Goal: Task Accomplishment & Management: Manage account settings

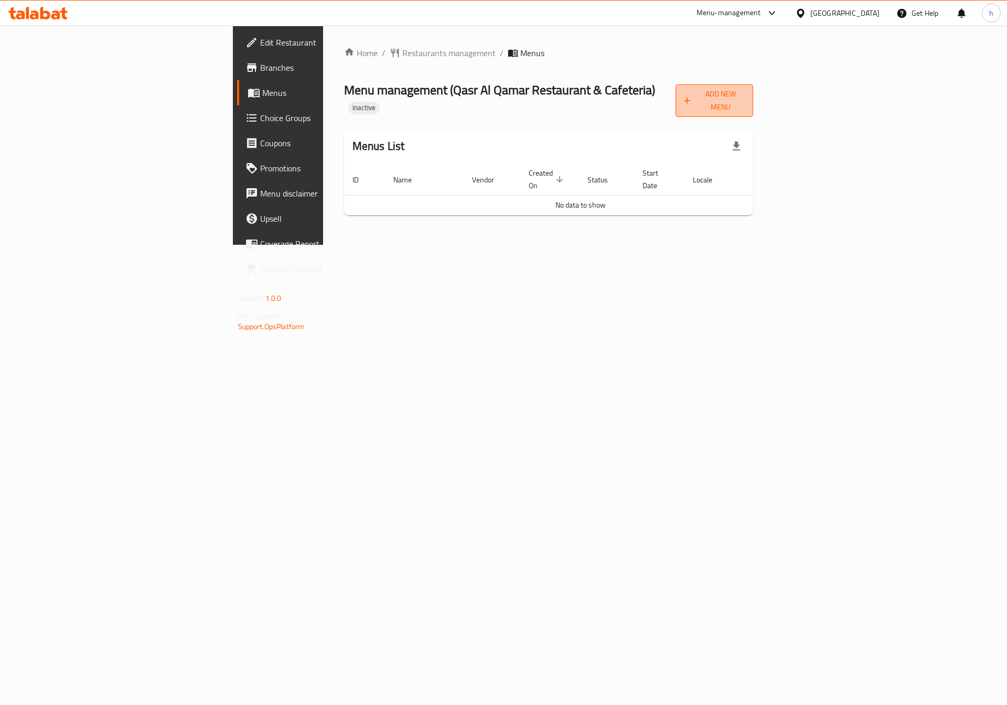
click at [745, 99] on span "Add New Menu" at bounding box center [714, 101] width 61 height 26
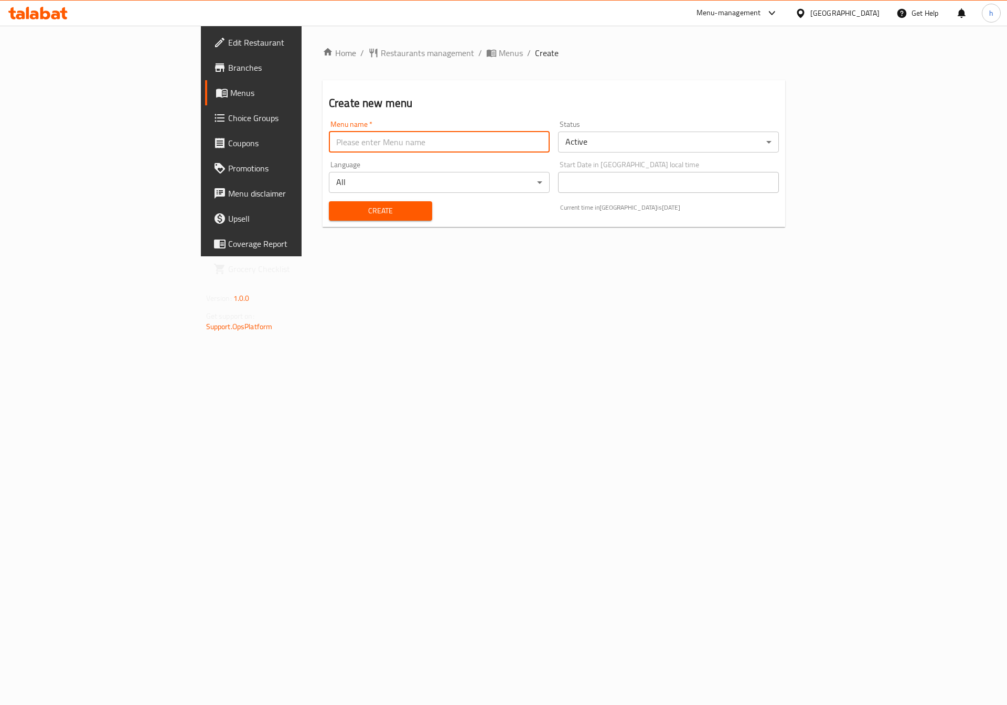
click at [418, 144] on input "text" at bounding box center [439, 142] width 221 height 21
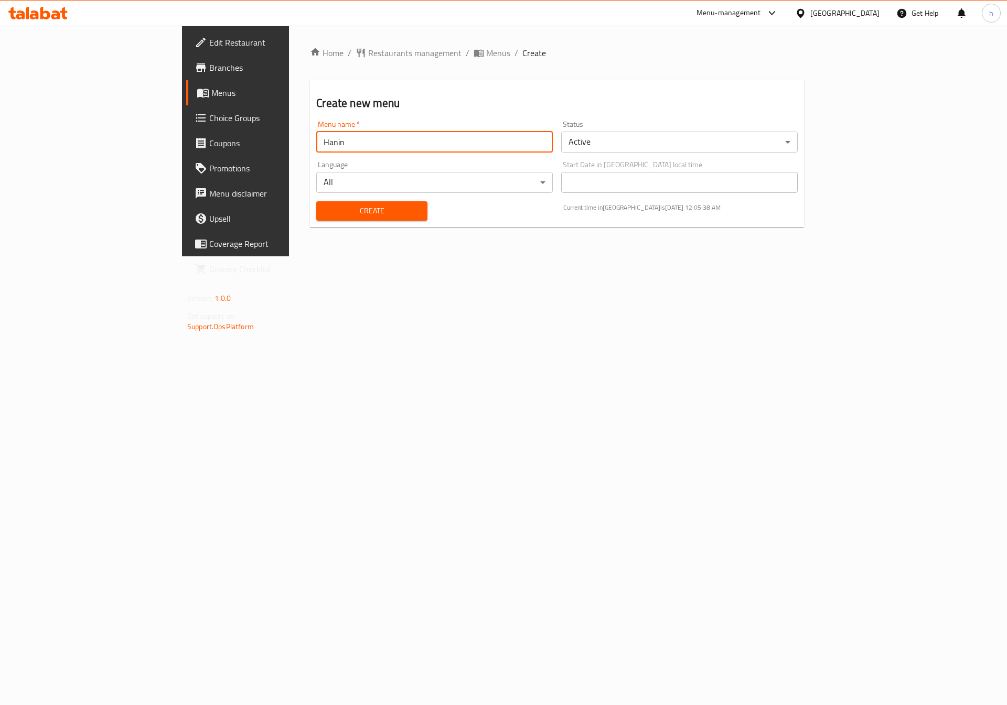
type input "Hanin"
click at [310, 199] on div "Create" at bounding box center [371, 211] width 123 height 32
click at [325, 205] on span "Create" at bounding box center [372, 211] width 94 height 13
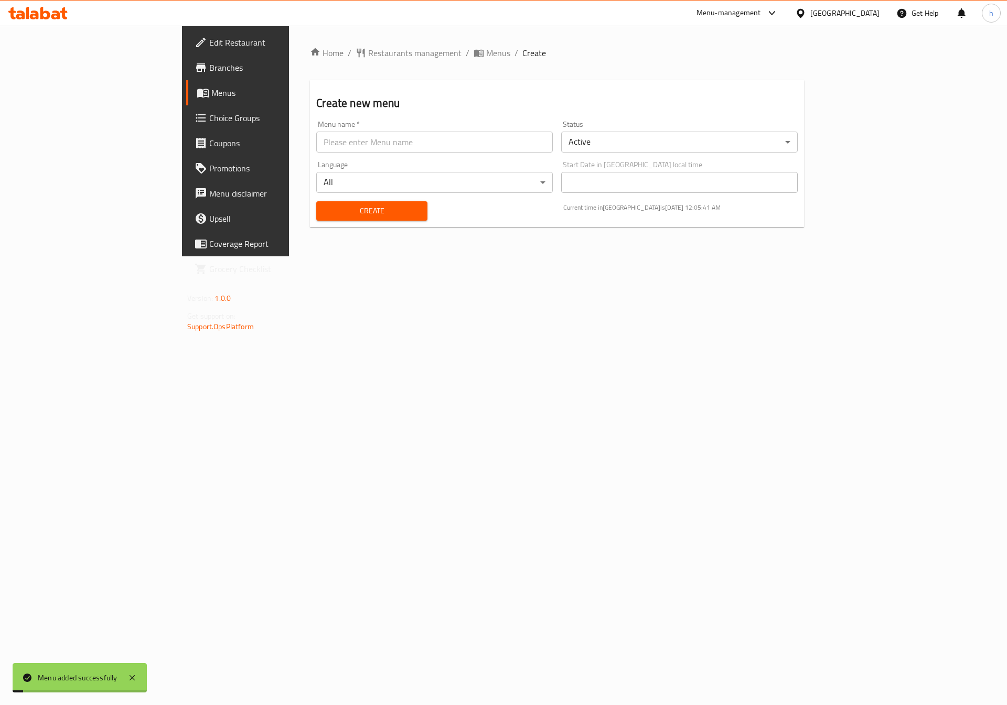
click at [211, 97] on span "Menus" at bounding box center [276, 93] width 131 height 13
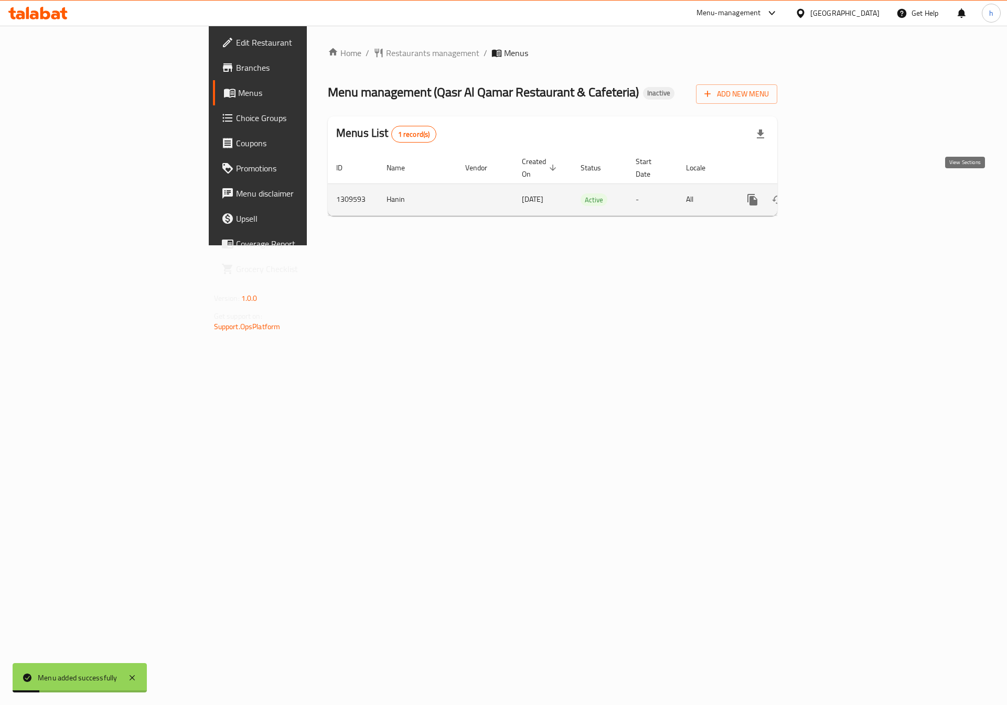
click at [834, 194] on icon "enhanced table" at bounding box center [828, 200] width 13 height 13
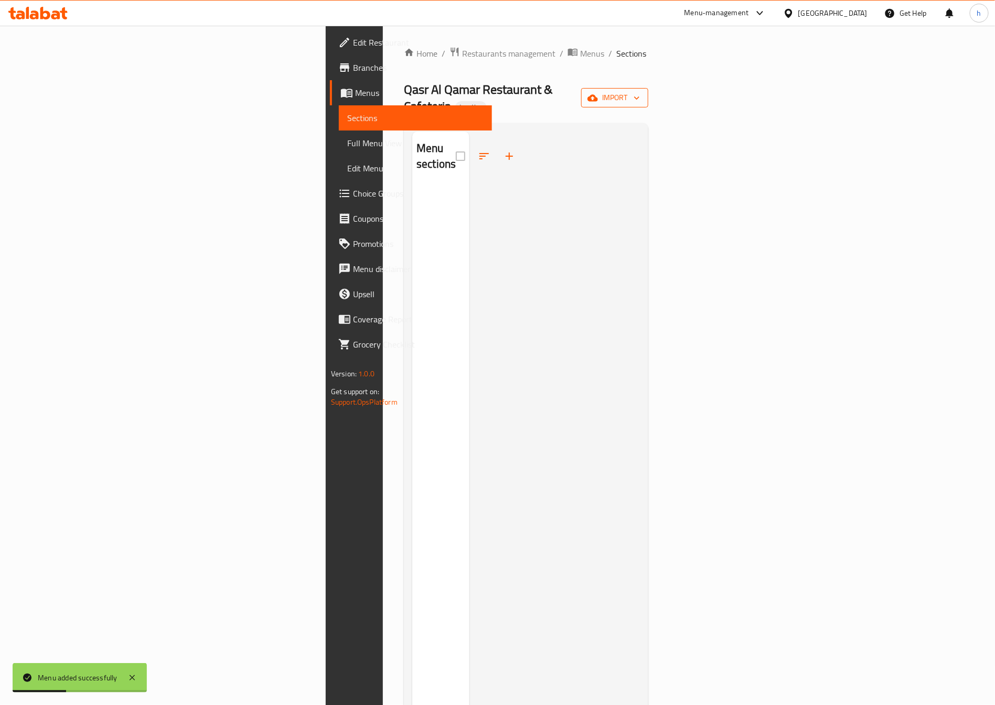
click at [640, 94] on span "import" at bounding box center [615, 97] width 50 height 13
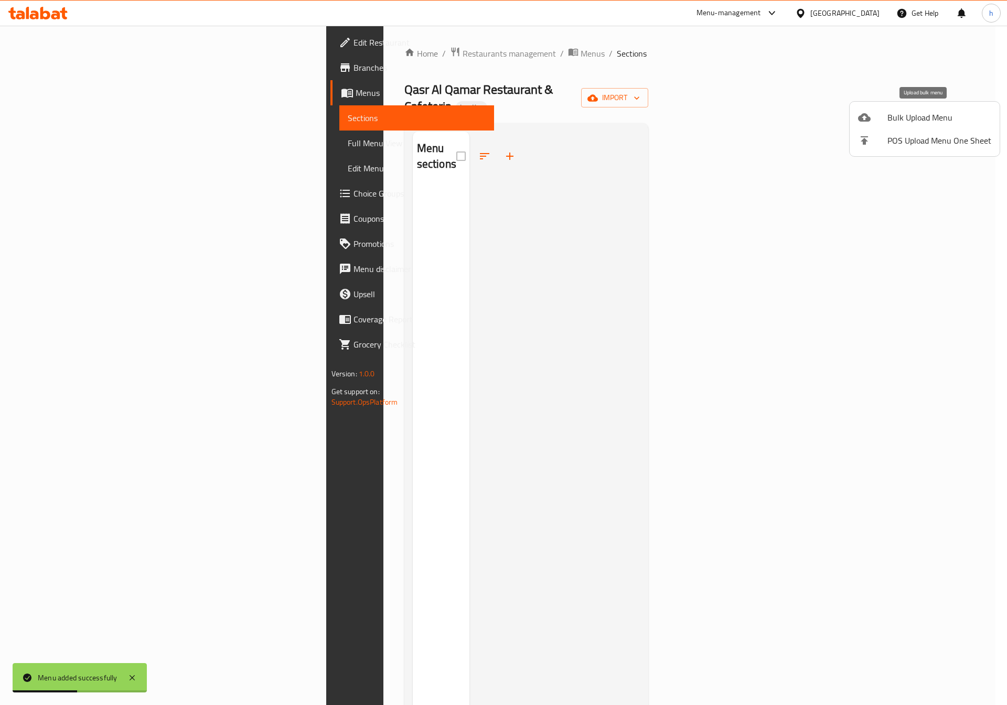
click at [910, 126] on li "Bulk Upload Menu" at bounding box center [925, 117] width 150 height 23
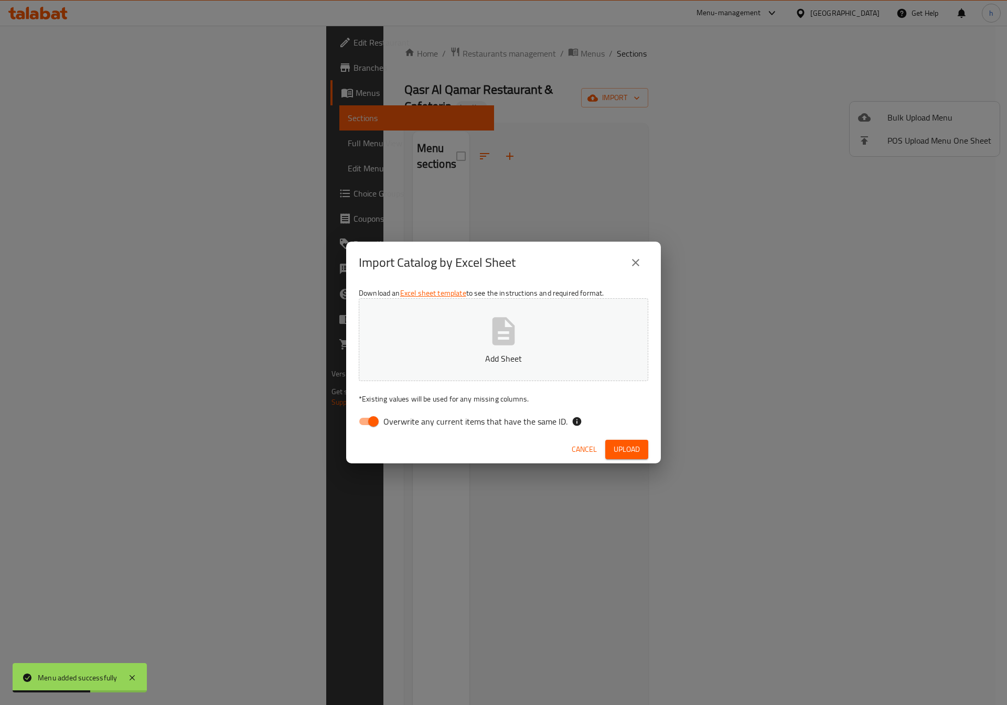
click at [377, 418] on input "Overwrite any current items that have the same ID." at bounding box center [374, 422] width 60 height 20
checkbox input "false"
click at [455, 355] on p "Add Sheet" at bounding box center [503, 358] width 257 height 13
click at [620, 444] on span "Upload" at bounding box center [627, 449] width 26 height 13
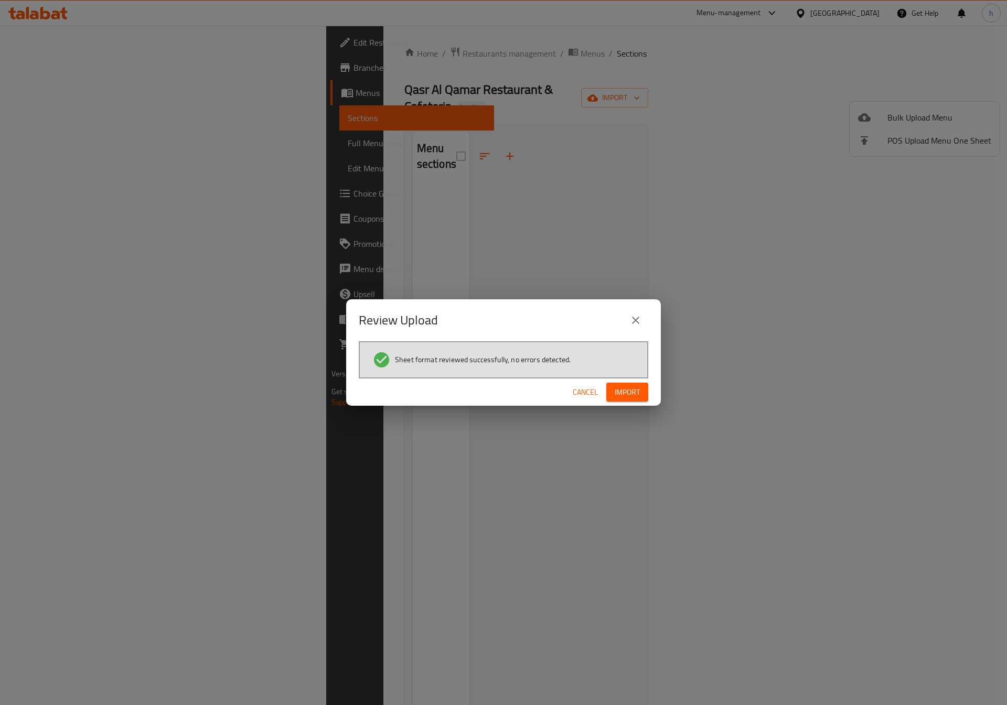
click at [628, 386] on span "Import" at bounding box center [627, 392] width 25 height 13
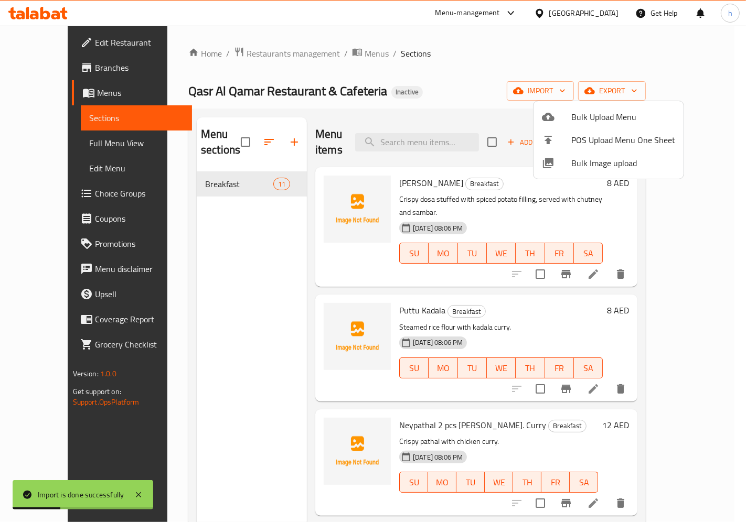
click at [618, 60] on div at bounding box center [373, 261] width 746 height 522
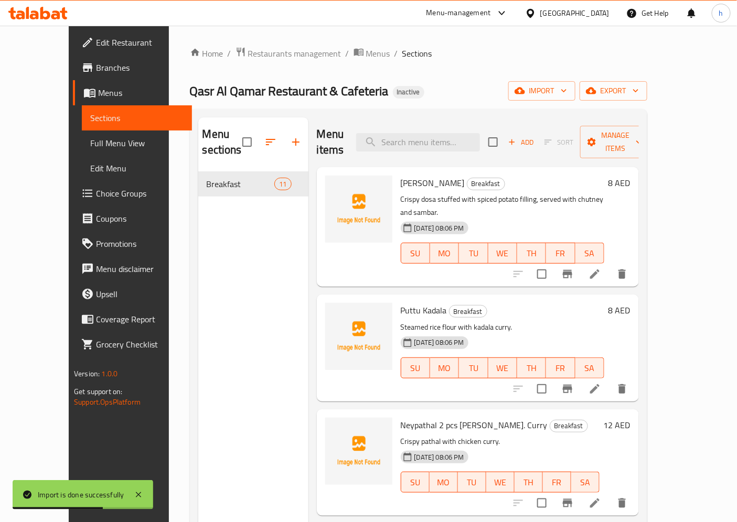
click at [96, 189] on span "Choice Groups" at bounding box center [140, 193] width 88 height 13
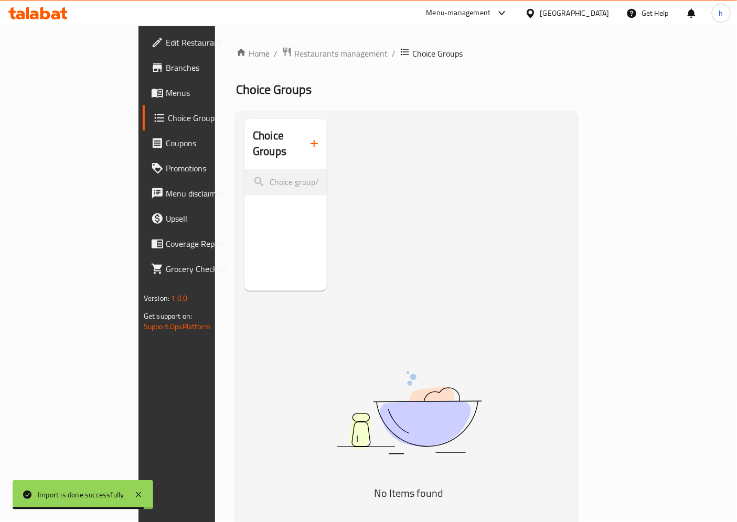
click at [308, 138] on icon "button" at bounding box center [314, 143] width 13 height 13
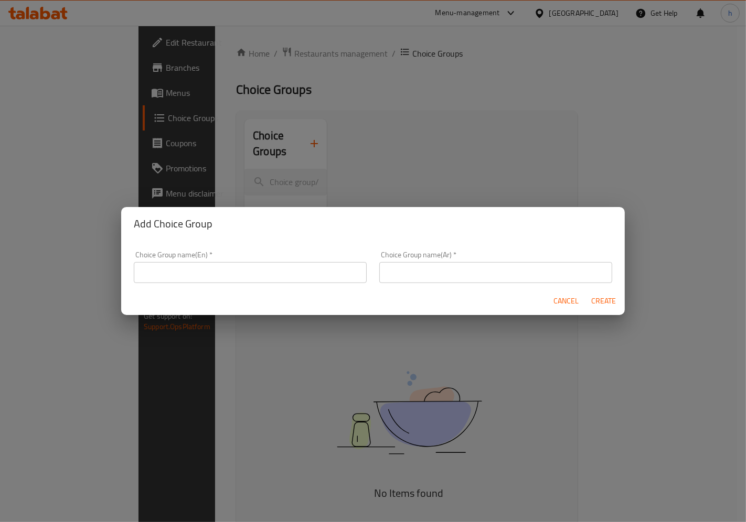
click at [238, 267] on input "text" at bounding box center [250, 272] width 233 height 21
type input "غ"
type input "your choice of"
click at [430, 270] on input "text" at bounding box center [495, 272] width 233 height 21
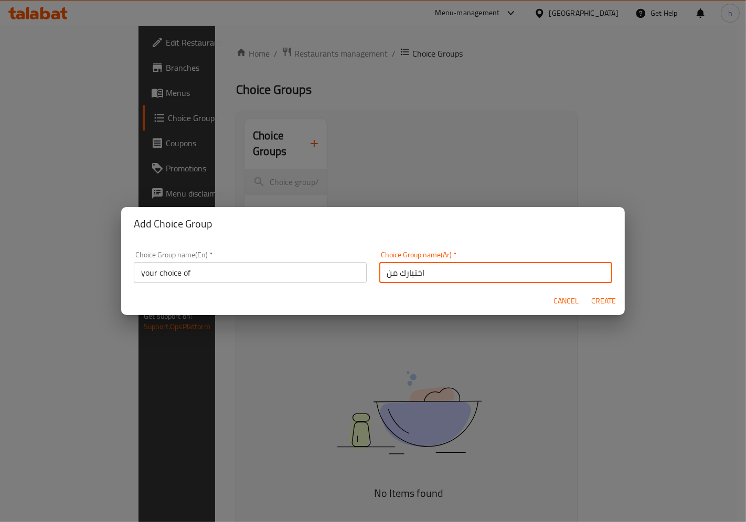
type input "اختيارك من"
click at [598, 302] on span "Create" at bounding box center [603, 301] width 25 height 13
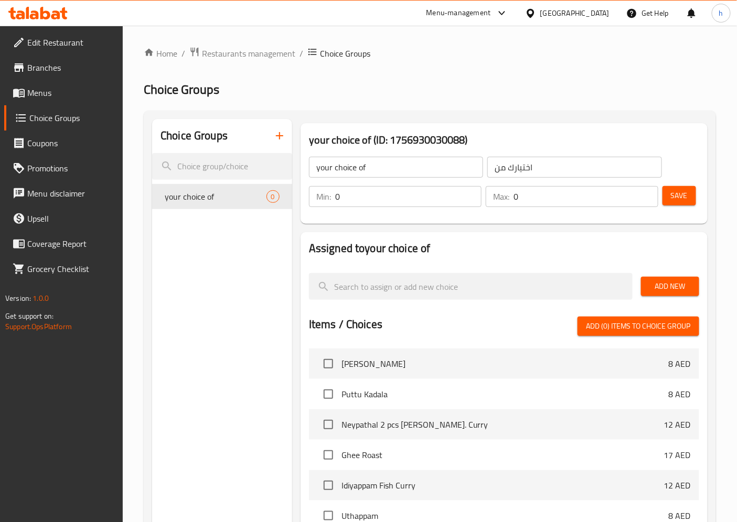
click at [358, 196] on input "0" at bounding box center [408, 196] width 146 height 21
type input "1"
click at [468, 195] on input "1" at bounding box center [408, 196] width 146 height 21
type input "1"
click at [646, 192] on input "1" at bounding box center [585, 196] width 145 height 21
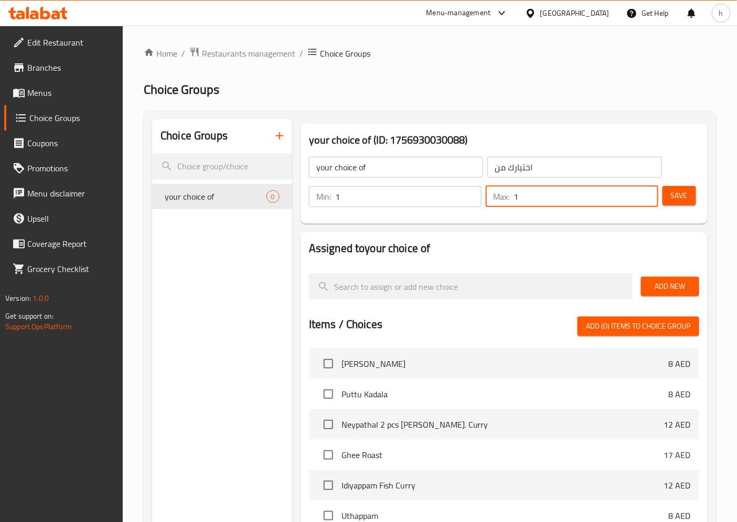
click at [651, 282] on span "Add New" at bounding box center [669, 286] width 41 height 13
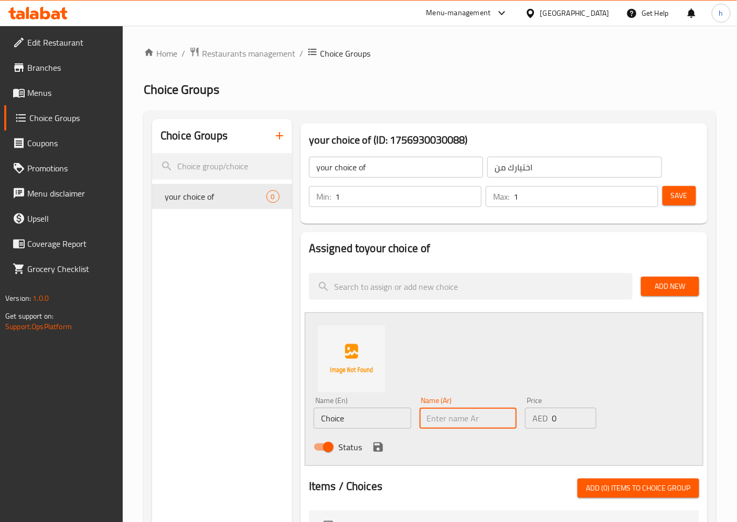
click at [446, 415] on input "text" at bounding box center [469, 418] width 98 height 21
click at [356, 426] on input "Choice" at bounding box center [363, 418] width 98 height 21
type input "ل"
type input "beef"
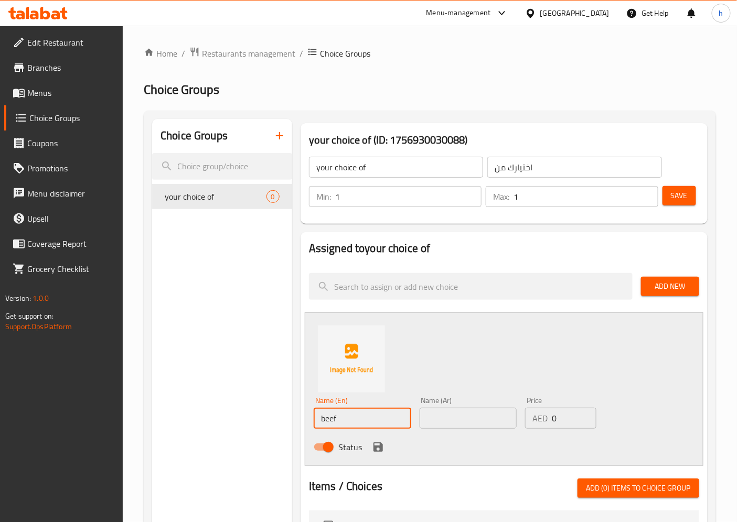
click at [477, 422] on input "text" at bounding box center [469, 418] width 98 height 21
type input "لحم بقري"
click at [370, 441] on div "Status" at bounding box center [467, 447] width 317 height 28
click at [374, 446] on icon "save" at bounding box center [377, 447] width 9 height 9
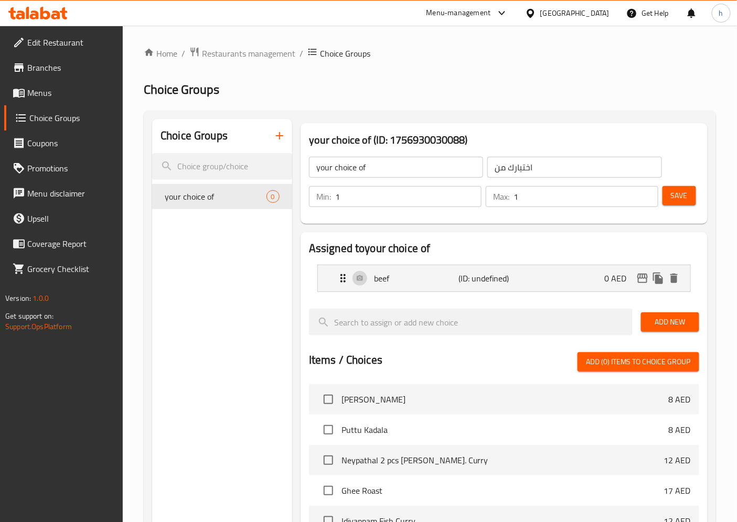
click at [670, 324] on span "Add New" at bounding box center [669, 322] width 41 height 13
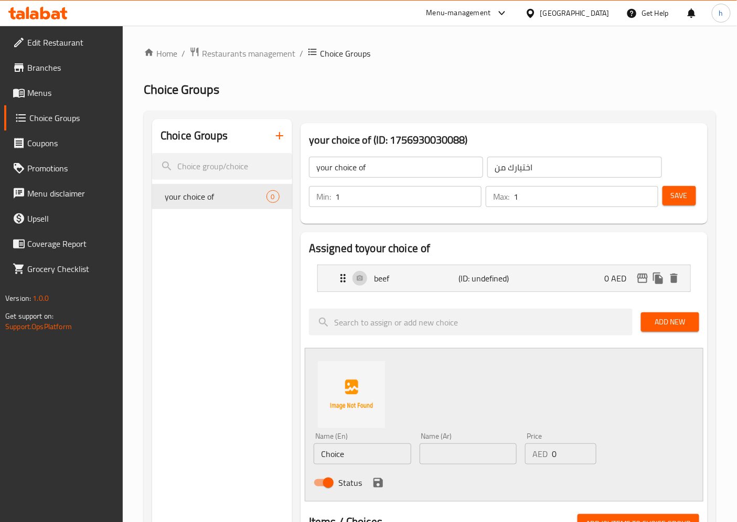
click at [359, 447] on input "Choice" at bounding box center [363, 454] width 98 height 21
type input "chicken"
click at [456, 453] on input "text" at bounding box center [469, 454] width 98 height 21
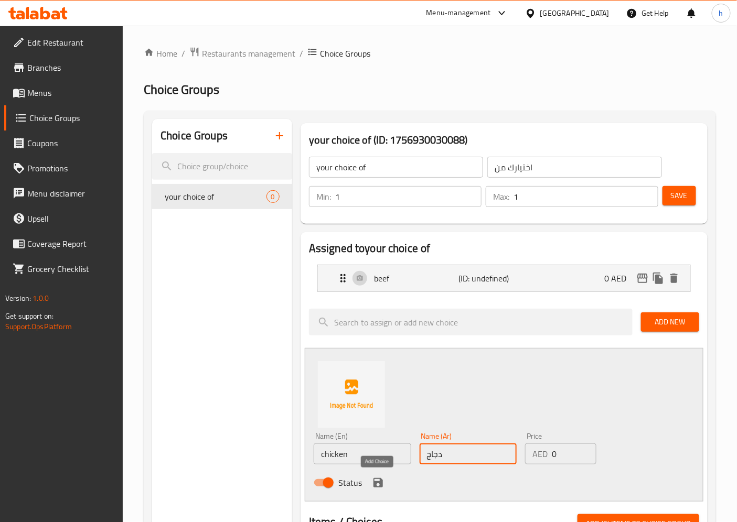
type input "دجاج"
click at [378, 481] on icon "save" at bounding box center [377, 482] width 9 height 9
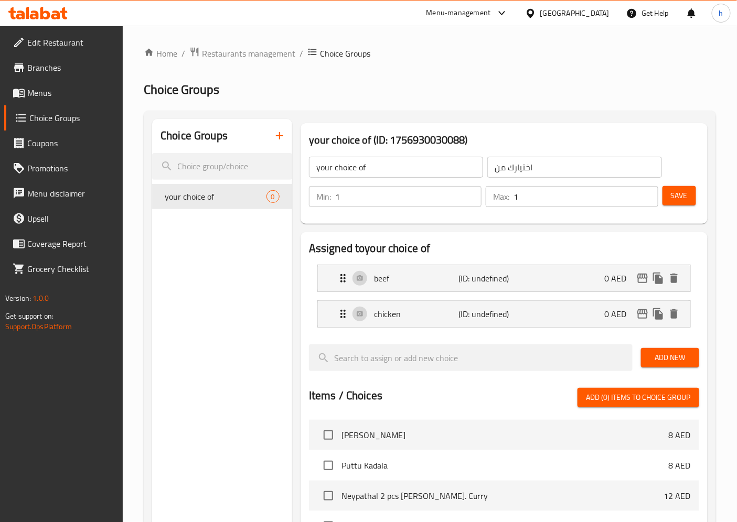
click at [668, 199] on button "Save" at bounding box center [679, 195] width 34 height 19
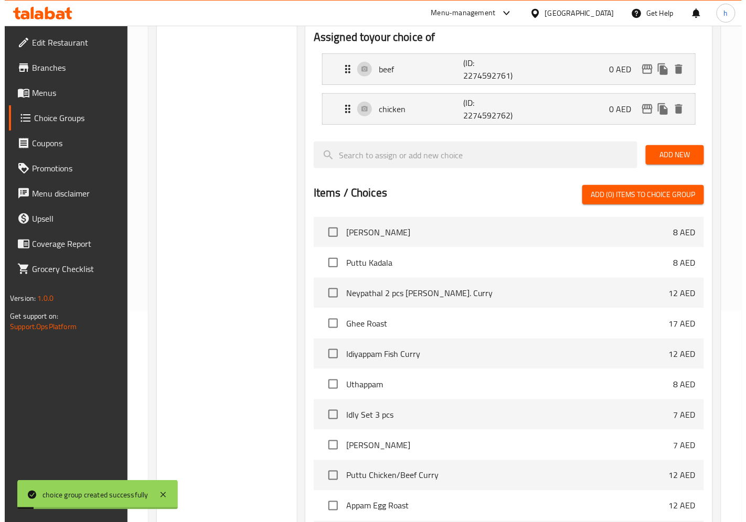
scroll to position [330, 0]
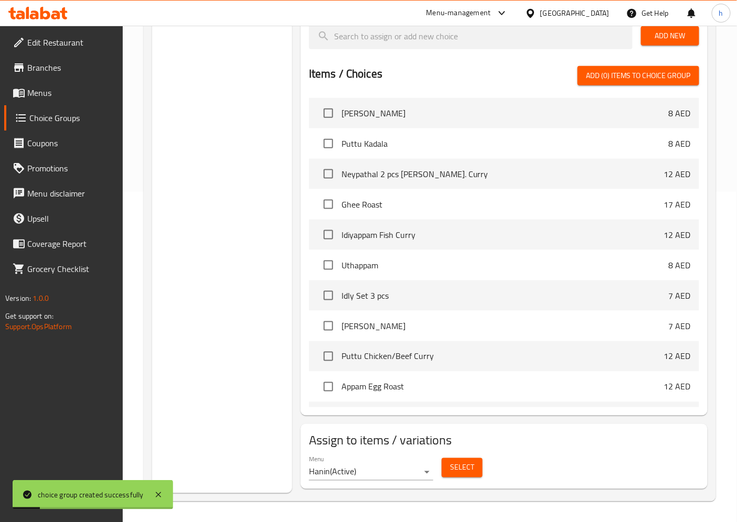
click at [470, 459] on button "Select" at bounding box center [462, 467] width 41 height 19
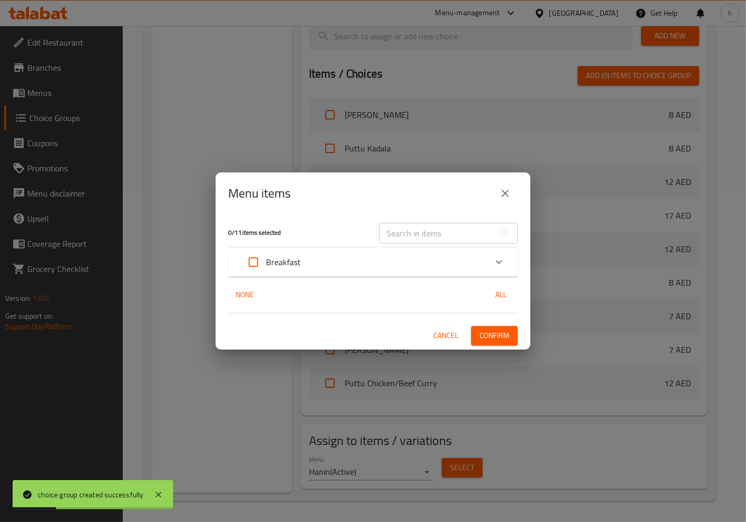
click at [412, 228] on input "text" at bounding box center [436, 233] width 114 height 21
click at [349, 264] on div "Breakfast" at bounding box center [363, 262] width 245 height 25
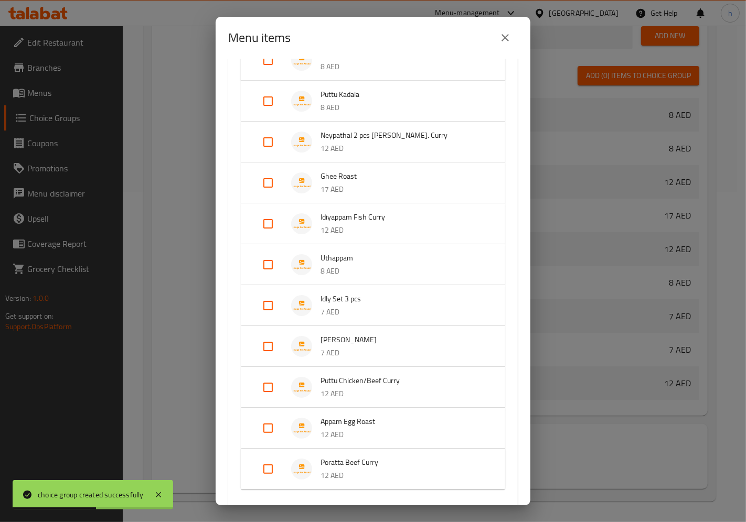
scroll to position [175, 0]
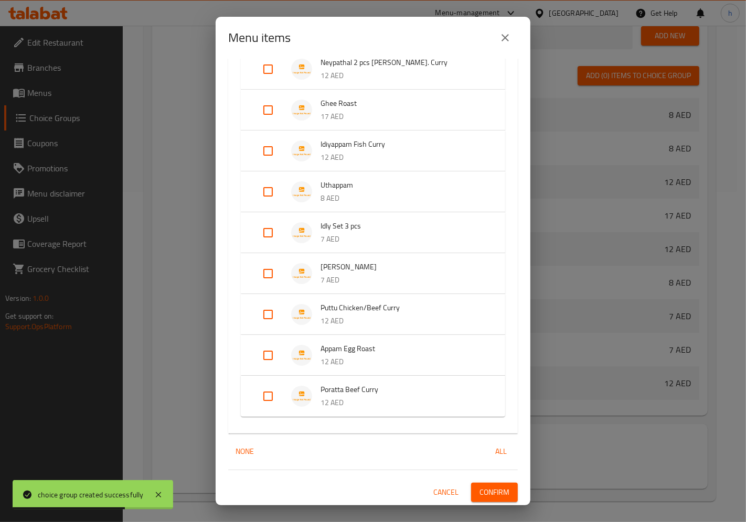
click at [264, 310] on input "Expand" at bounding box center [267, 314] width 25 height 25
checkbox input "true"
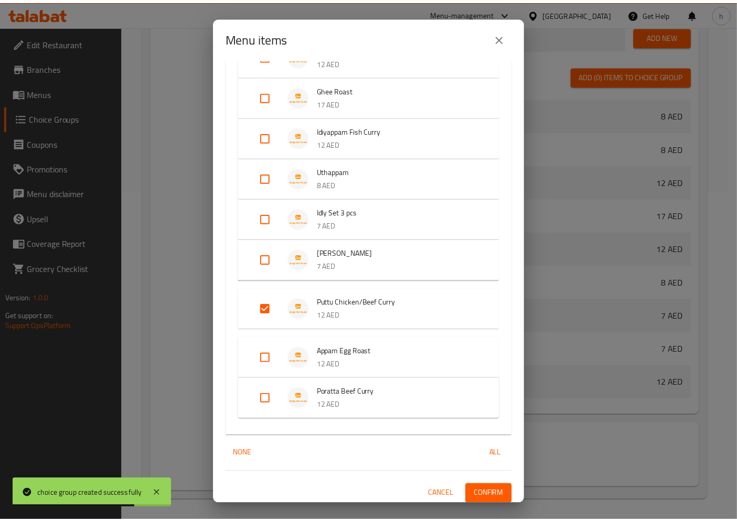
scroll to position [192, 0]
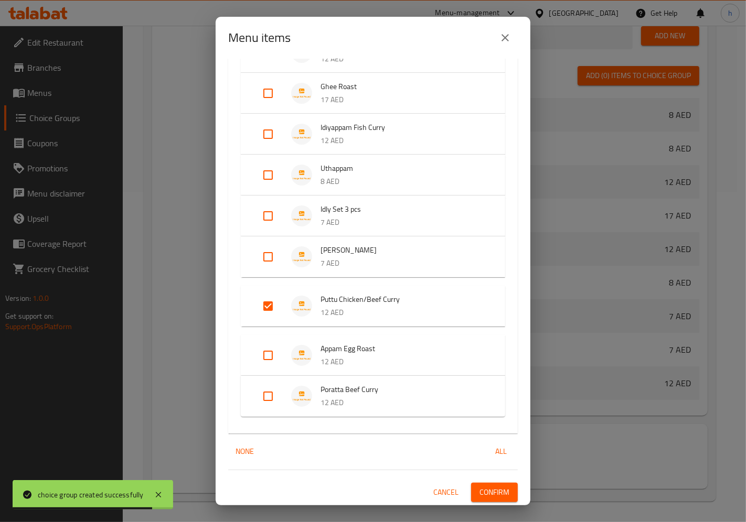
click at [485, 483] on button "Confirm" at bounding box center [494, 492] width 47 height 19
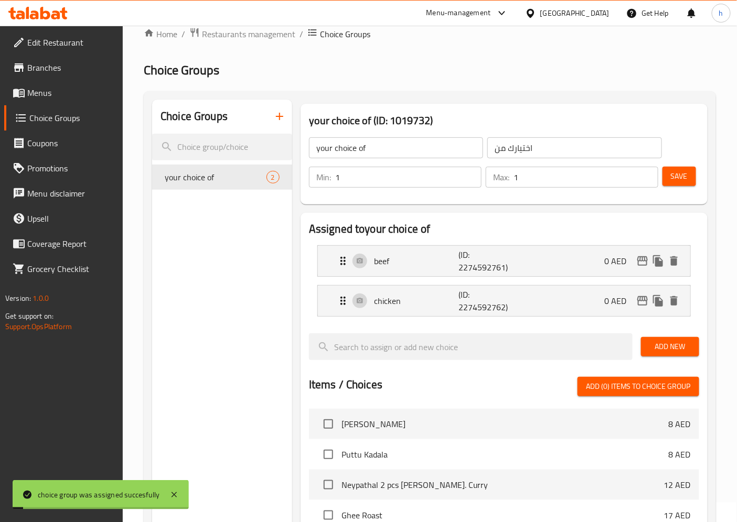
scroll to position [0, 0]
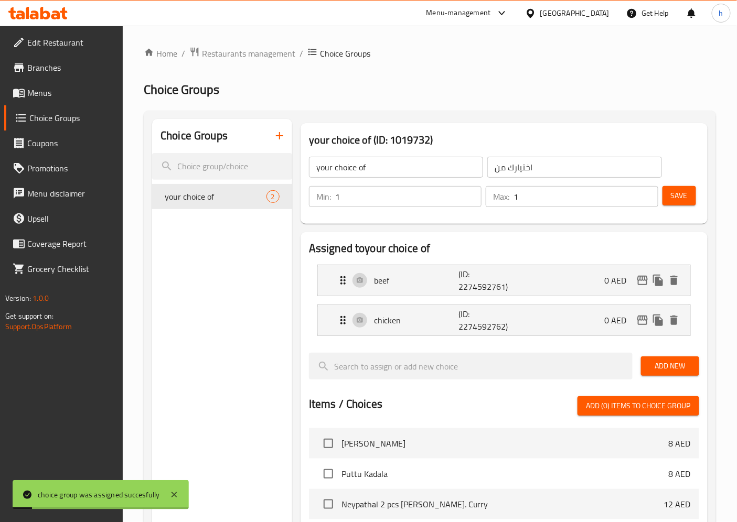
click at [35, 87] on span "Menus" at bounding box center [71, 93] width 88 height 13
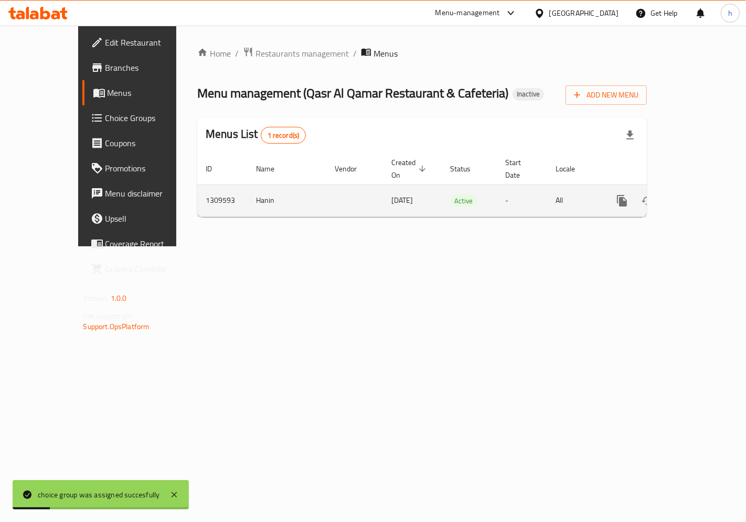
click at [697, 188] on link "enhanced table" at bounding box center [697, 200] width 25 height 25
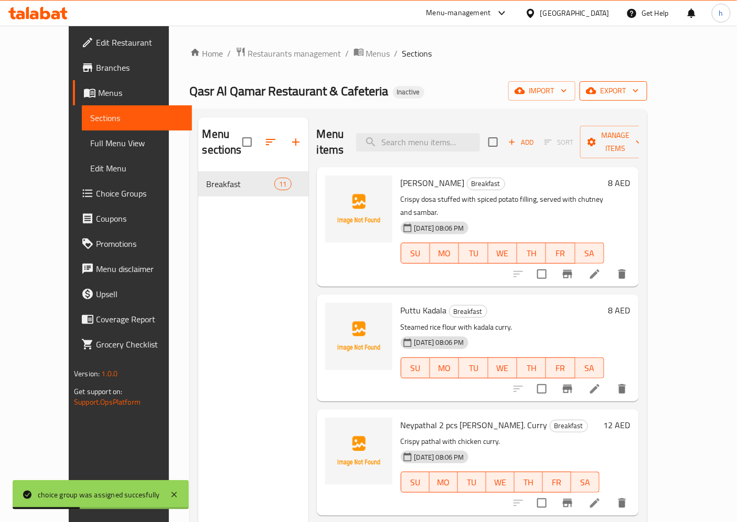
click at [639, 84] on span "export" at bounding box center [613, 90] width 51 height 13
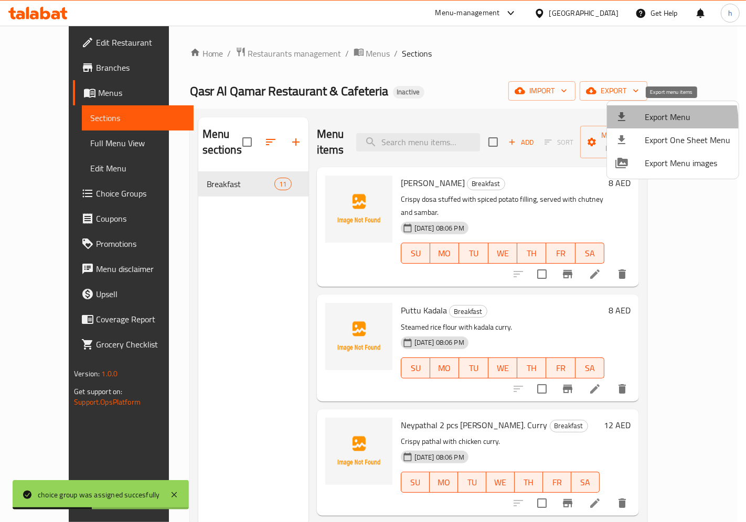
click at [636, 124] on li "Export Menu" at bounding box center [673, 116] width 132 height 23
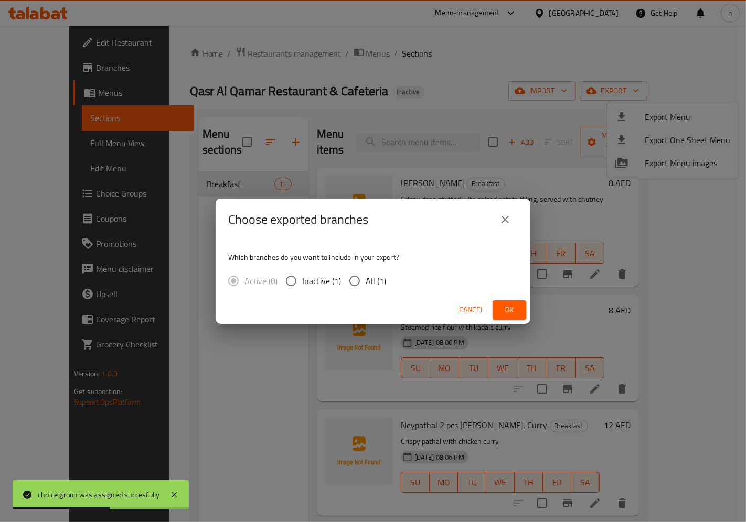
click at [369, 284] on span "All (1)" at bounding box center [376, 281] width 20 height 13
click at [366, 284] on input "All (1)" at bounding box center [355, 281] width 22 height 22
radio input "true"
click at [499, 310] on button "Ok" at bounding box center [510, 310] width 34 height 19
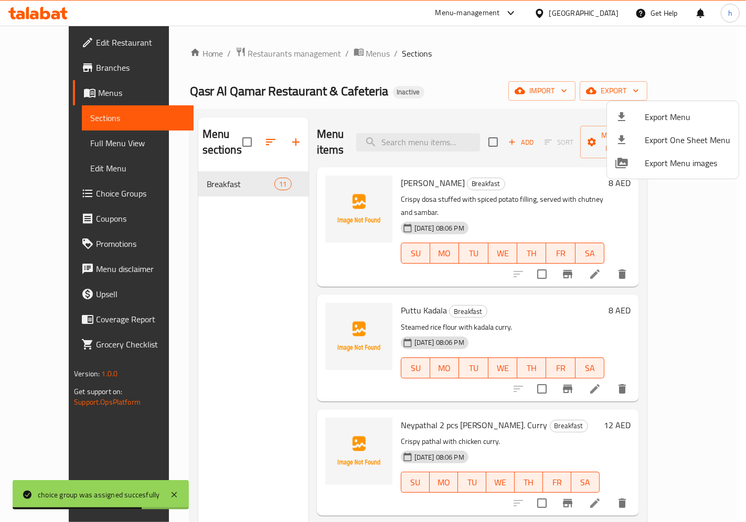
drag, startPoint x: 58, startPoint y: 127, endPoint x: 58, endPoint y: 133, distance: 5.8
click at [58, 127] on div at bounding box center [373, 261] width 746 height 522
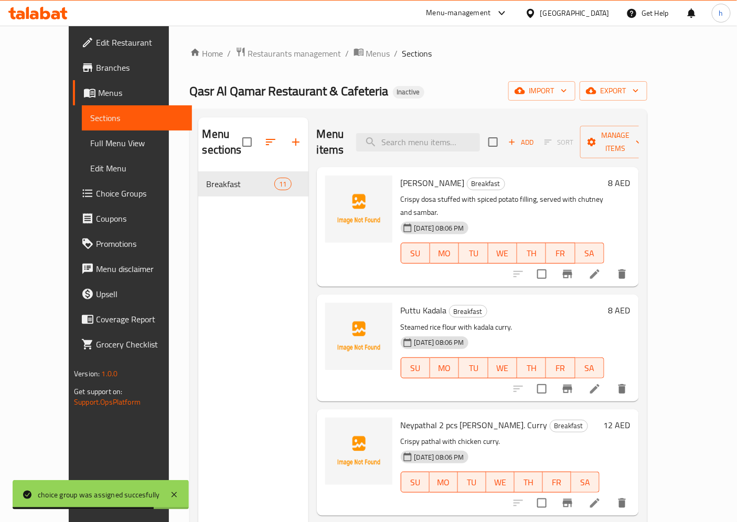
click at [90, 145] on span "Full Menu View" at bounding box center [136, 143] width 93 height 13
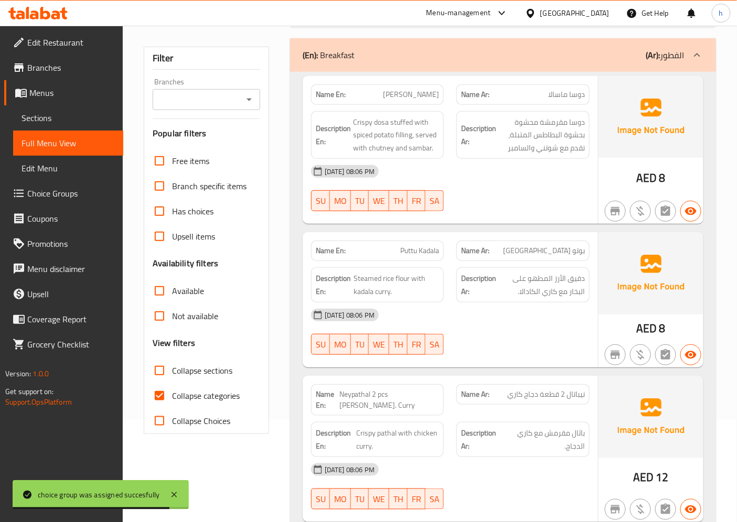
scroll to position [291, 0]
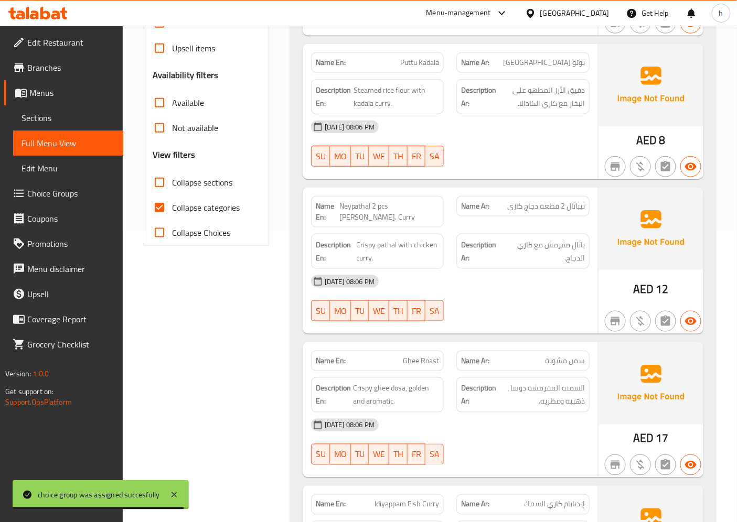
click at [161, 213] on input "Collapse categories" at bounding box center [159, 207] width 25 height 25
checkbox input "false"
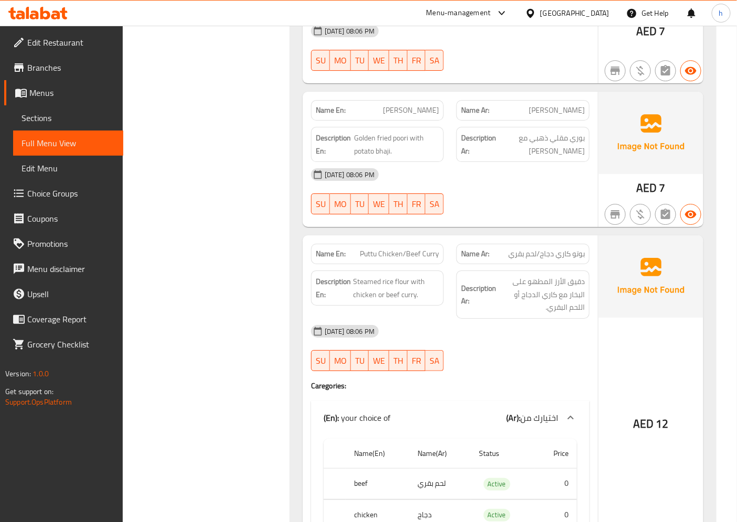
scroll to position [1192, 0]
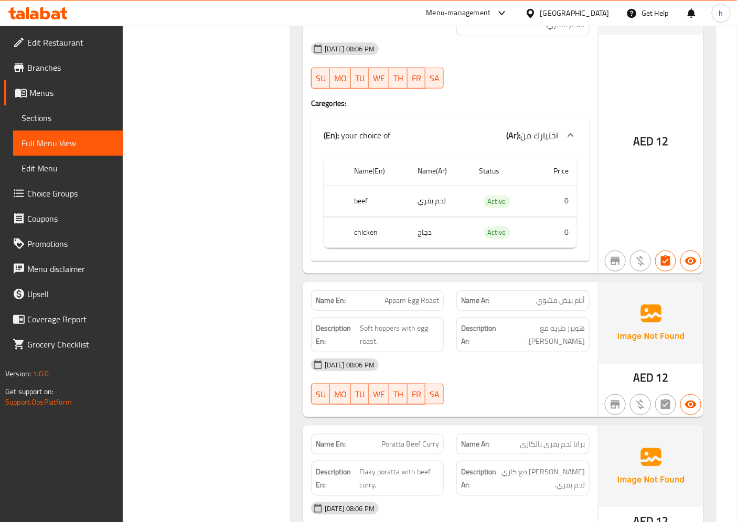
scroll to position [1425, 0]
click at [70, 46] on span "Edit Restaurant" at bounding box center [71, 42] width 88 height 13
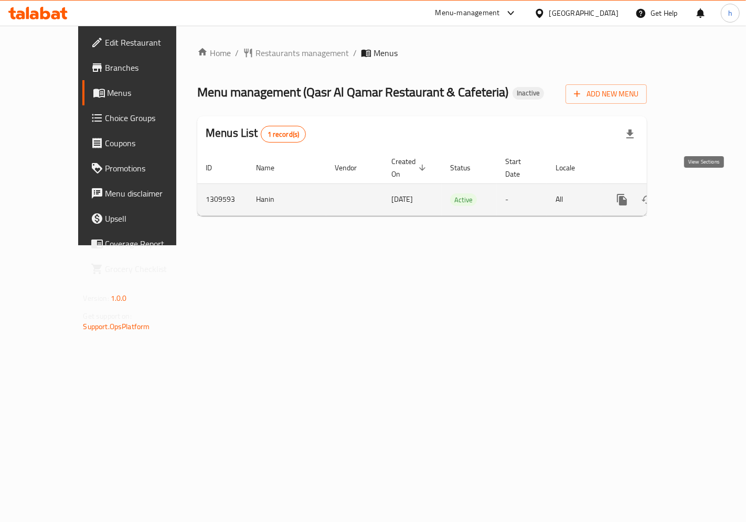
click at [696, 190] on link "enhanced table" at bounding box center [697, 199] width 25 height 25
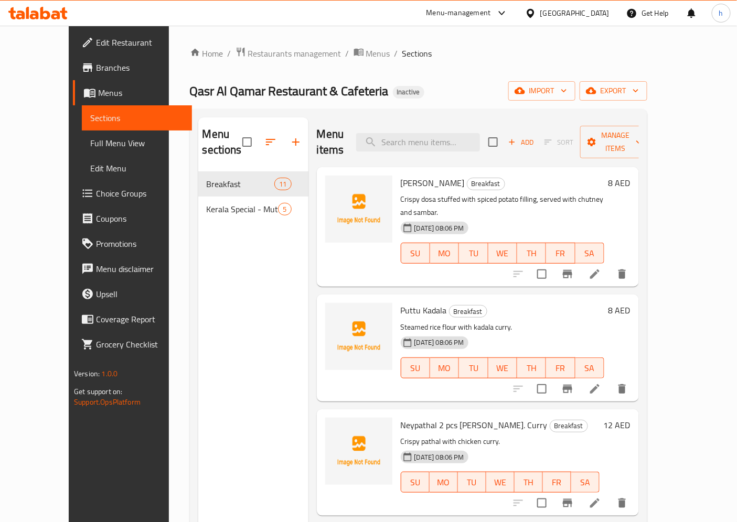
click at [90, 148] on span "Full Menu View" at bounding box center [136, 143] width 93 height 13
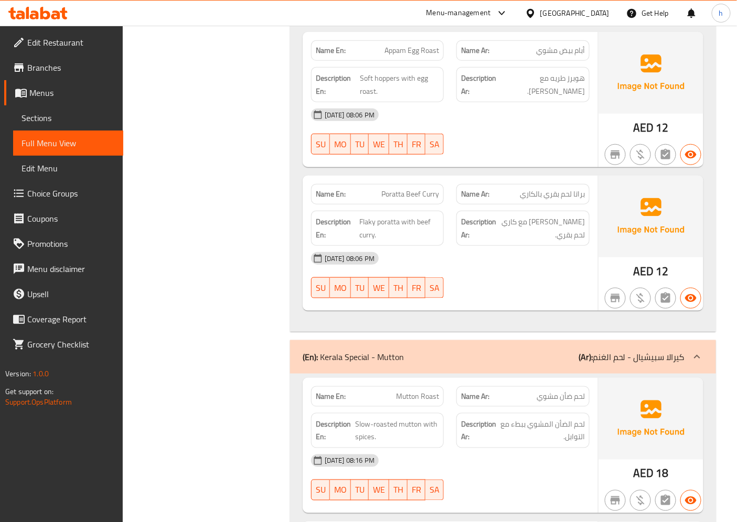
scroll to position [1561, 0]
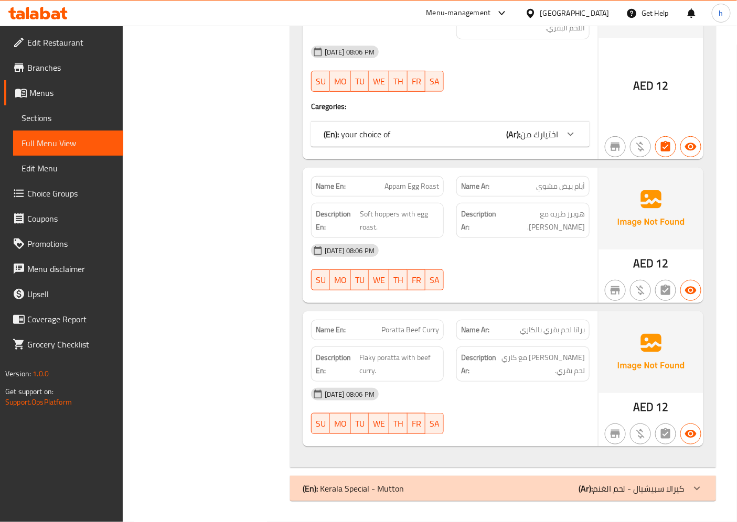
scroll to position [1399, 0]
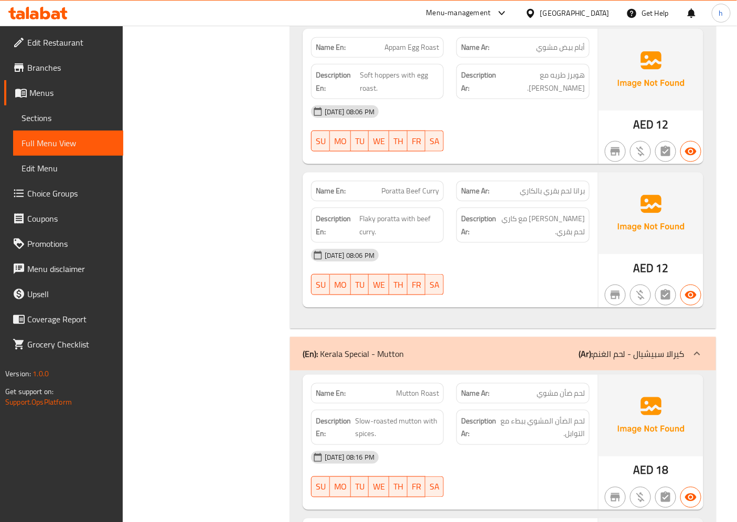
scroll to position [1619, 0]
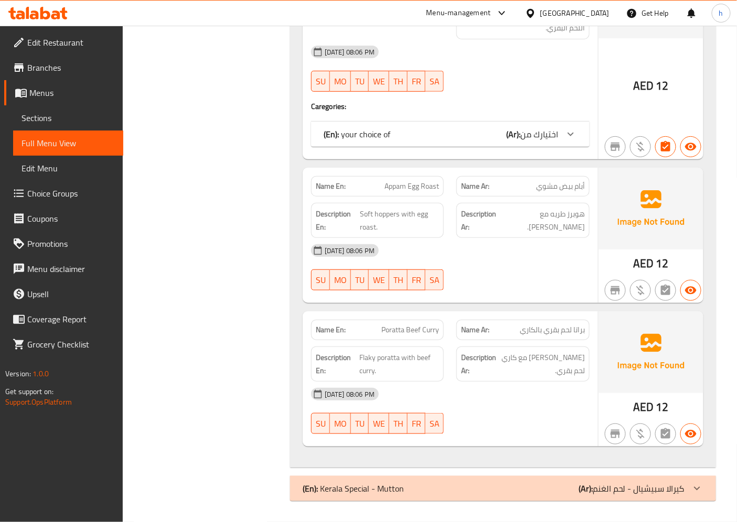
scroll to position [1399, 0]
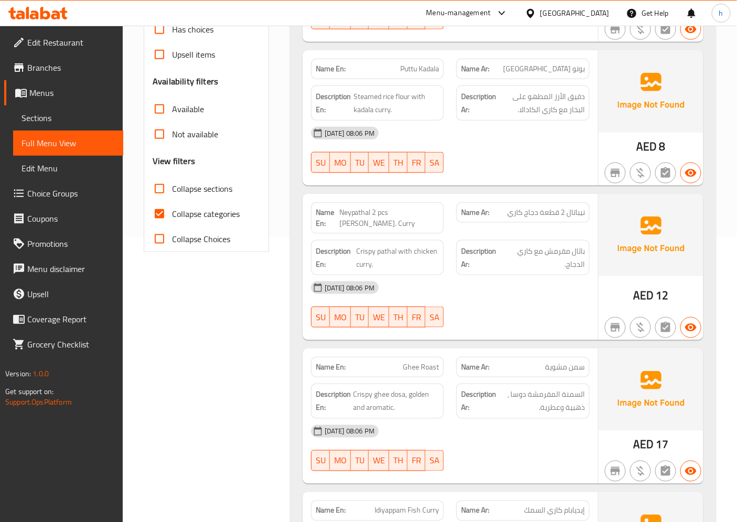
scroll to position [221, 0]
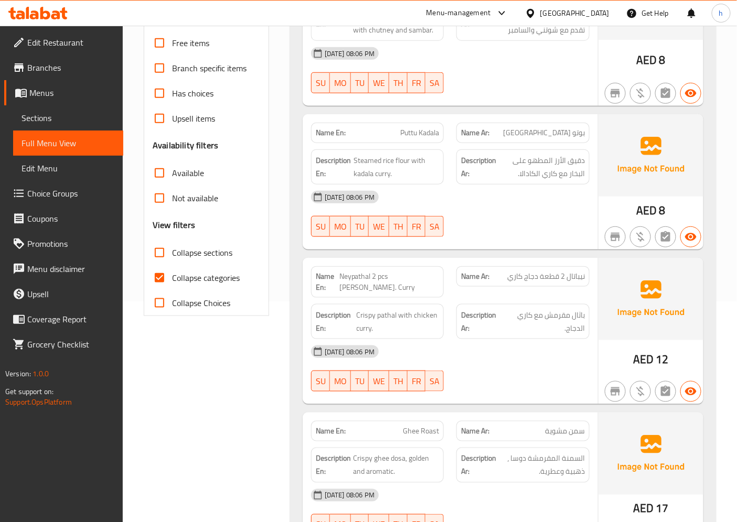
drag, startPoint x: 198, startPoint y: 279, endPoint x: 210, endPoint y: 279, distance: 12.1
click at [198, 279] on span "Collapse categories" at bounding box center [206, 278] width 68 height 13
click at [172, 279] on input "Collapse categories" at bounding box center [159, 277] width 25 height 25
checkbox input "false"
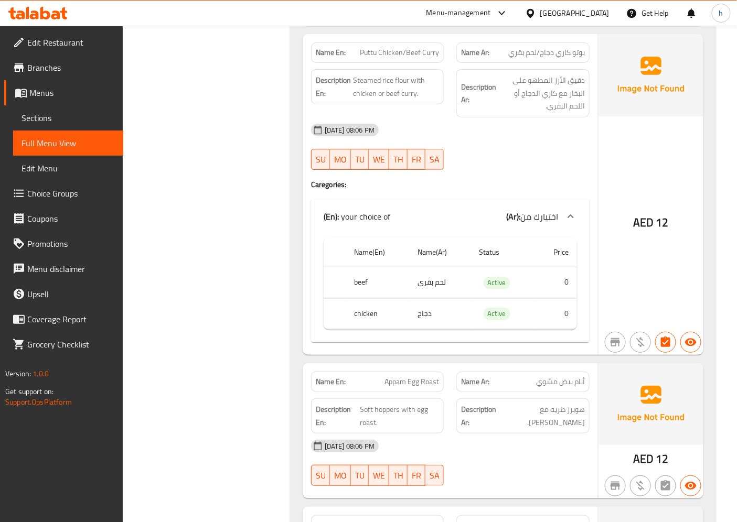
scroll to position [1515, 0]
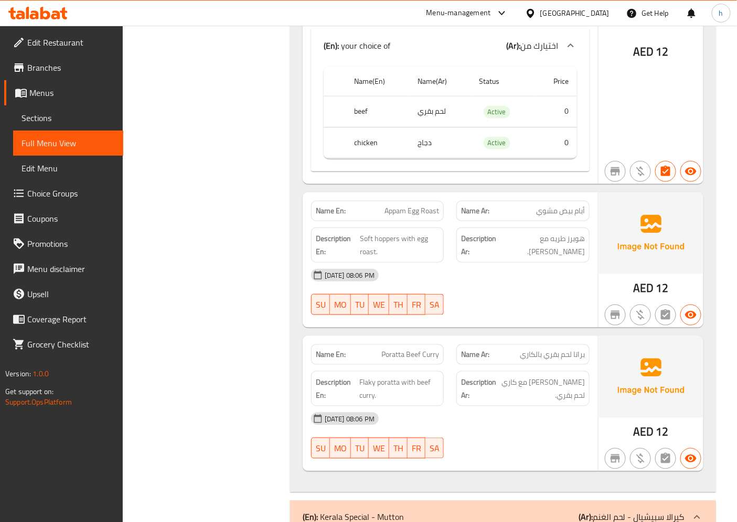
click at [667, 278] on span "12" at bounding box center [662, 288] width 13 height 20
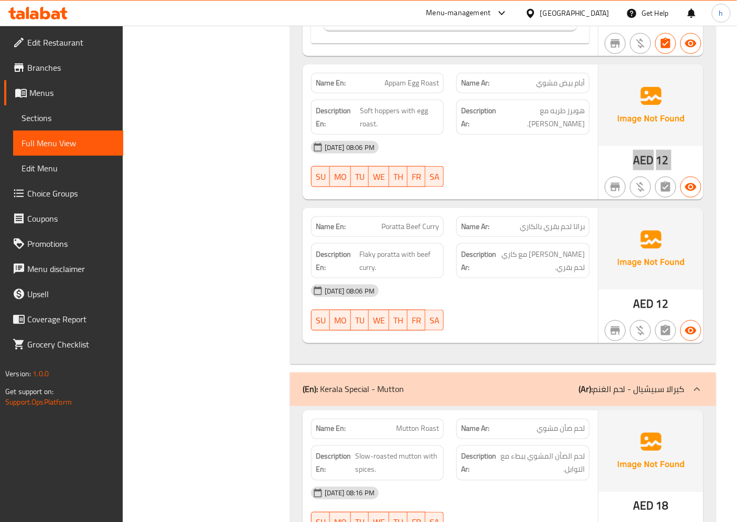
scroll to position [1632, 0]
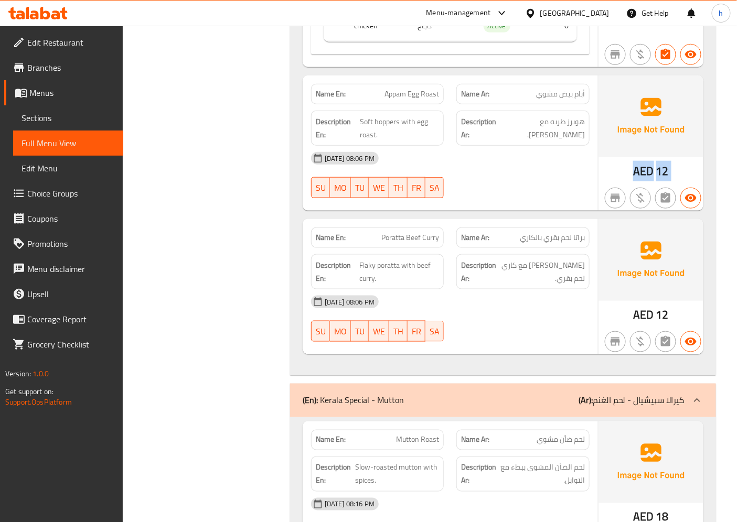
drag, startPoint x: 68, startPoint y: 118, endPoint x: 140, endPoint y: 258, distance: 156.7
click at [68, 118] on span "Sections" at bounding box center [68, 118] width 93 height 13
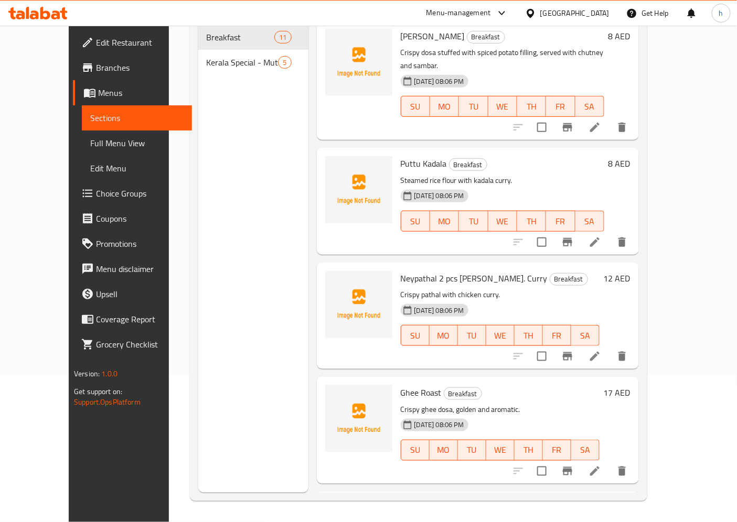
scroll to position [147, 0]
click at [564, 186] on div "[DATE] 08:06 PM SU MO TU WE TH FR SA" at bounding box center [503, 214] width 212 height 57
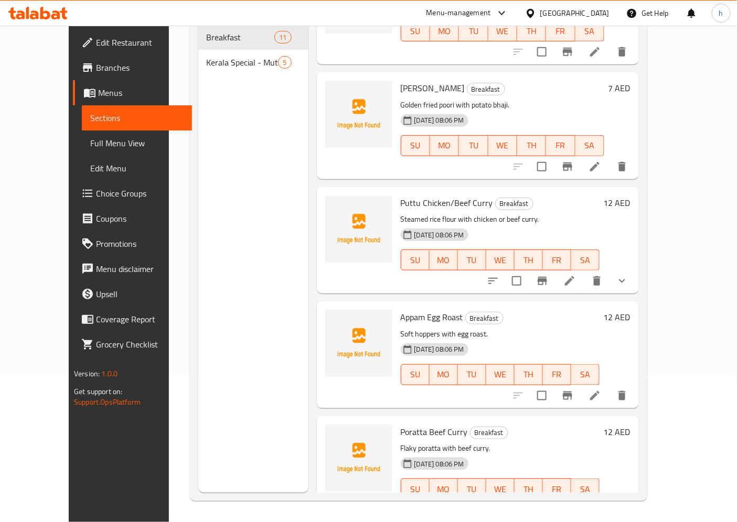
click at [601, 390] on icon at bounding box center [594, 396] width 13 height 13
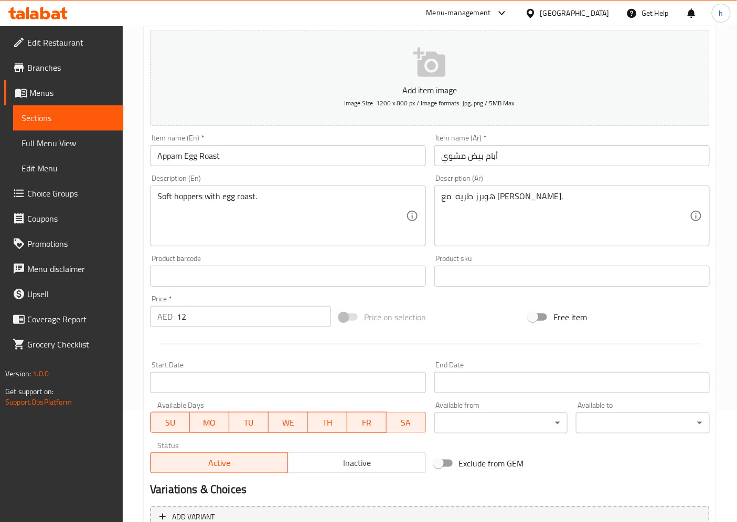
scroll to position [175, 0]
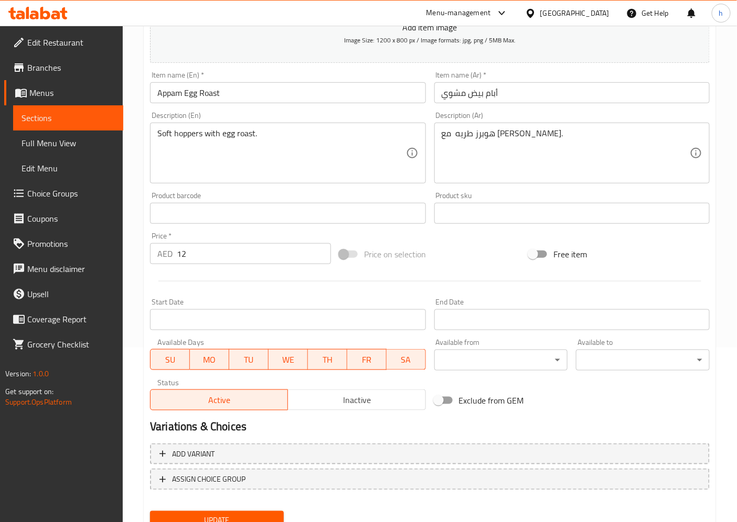
click at [273, 255] on input "12" at bounding box center [254, 253] width 154 height 21
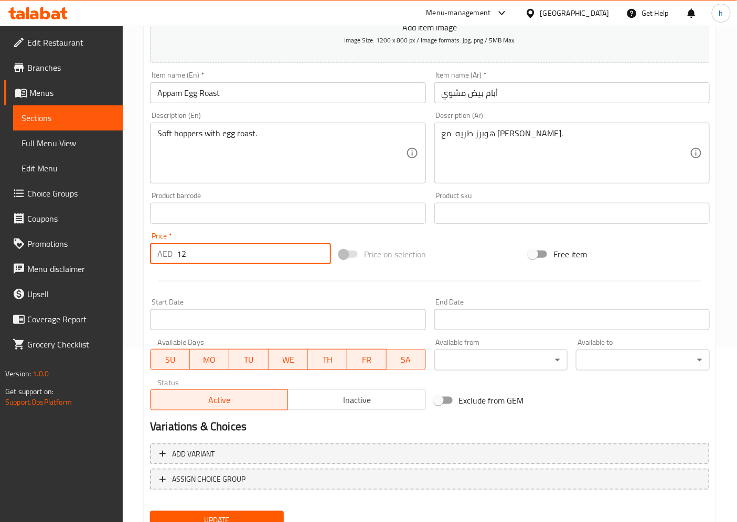
type input "1"
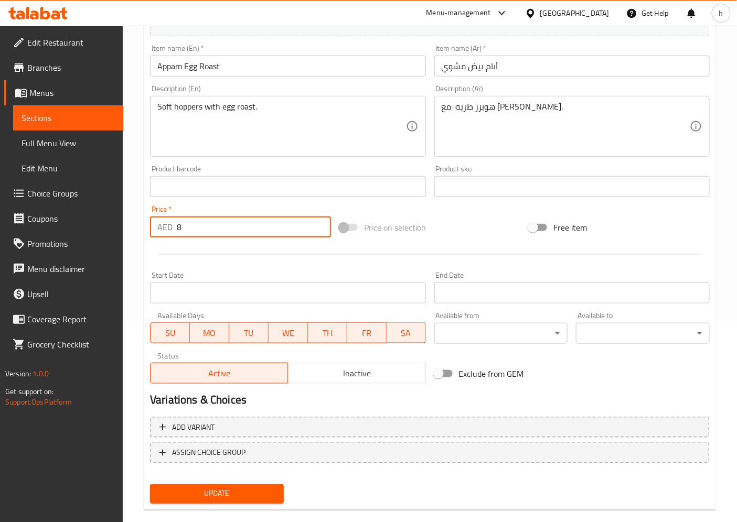
scroll to position [217, 0]
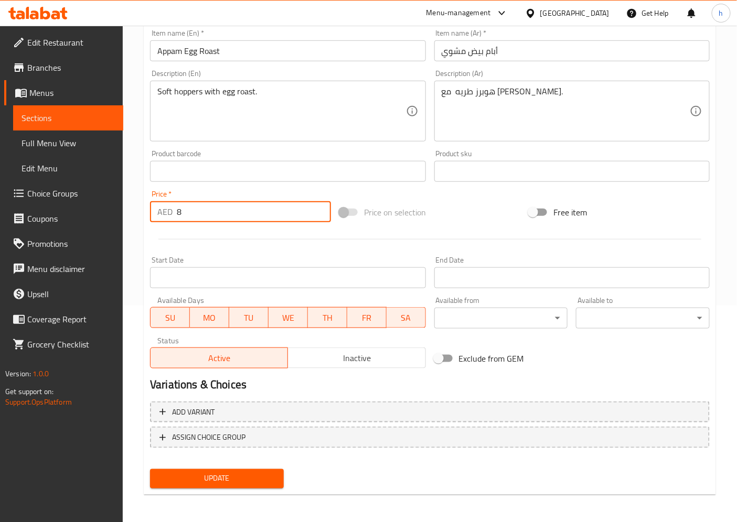
type input "8"
click at [237, 469] on button "Update" at bounding box center [217, 478] width 134 height 19
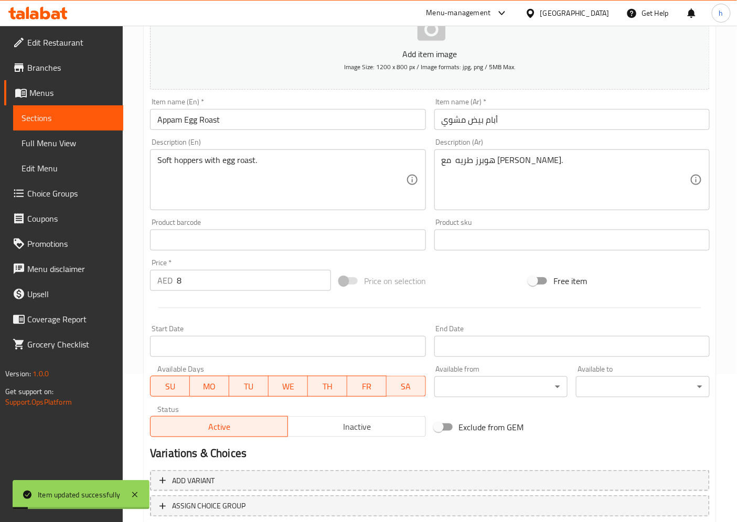
scroll to position [0, 0]
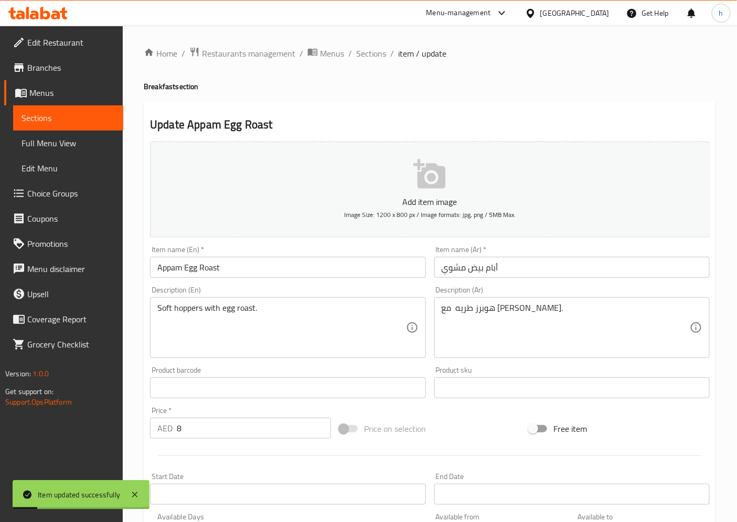
click at [61, 138] on span "Full Menu View" at bounding box center [68, 143] width 93 height 13
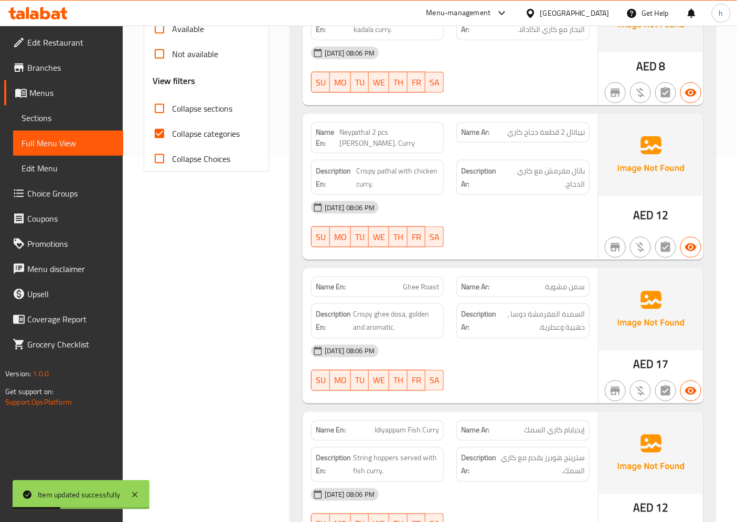
scroll to position [291, 0]
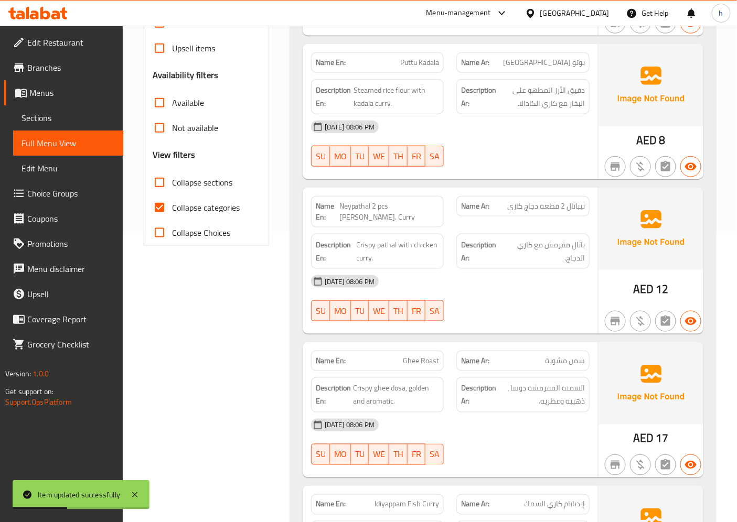
click at [151, 205] on input "Collapse categories" at bounding box center [159, 207] width 25 height 25
checkbox input "false"
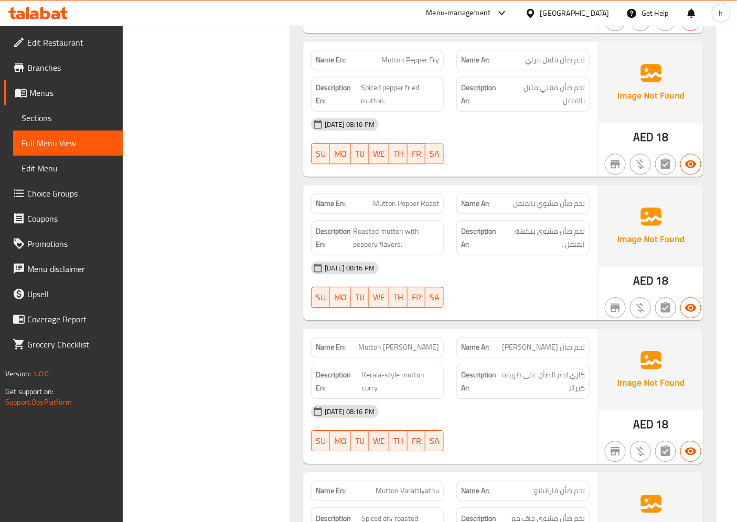
scroll to position [2261, 0]
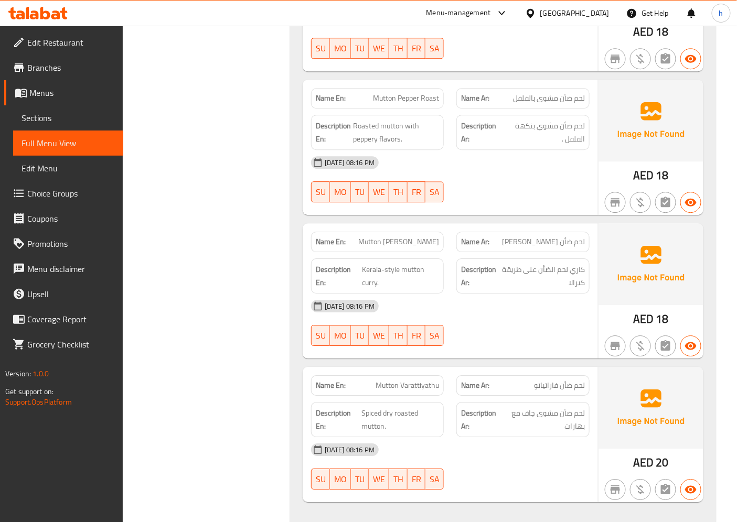
click at [67, 68] on span "Branches" at bounding box center [71, 67] width 88 height 13
